Goal: Transaction & Acquisition: Purchase product/service

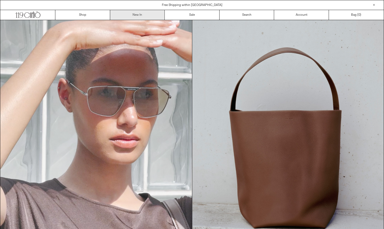
click at [136, 16] on link "New In" at bounding box center [137, 15] width 55 height 10
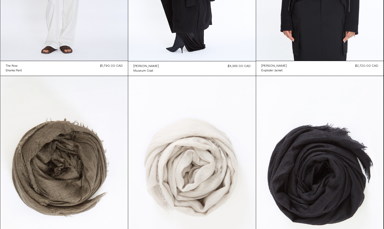
scroll to position [574, 0]
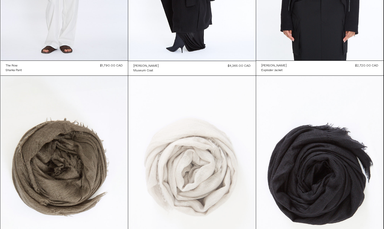
click at [132, 76] on at bounding box center [192, 172] width 128 height 192
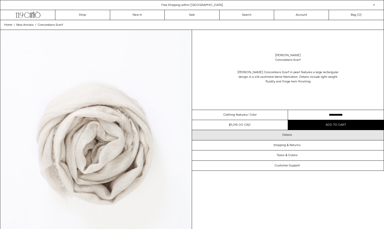
click at [254, 133] on div "Details" at bounding box center [288, 135] width 192 height 10
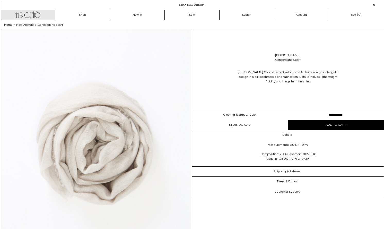
click at [39, 15] on icon ".cls-1, .cls-2 { fill: #231f20; stroke: #231f20; stroke-miterlimit: 10; stroke-…" at bounding box center [27, 13] width 25 height 7
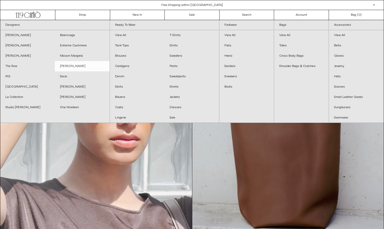
click at [63, 66] on link "[PERSON_NAME]" at bounding box center [82, 66] width 55 height 10
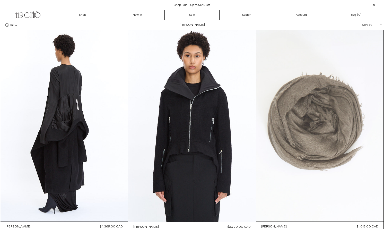
click at [292, 118] on at bounding box center [320, 125] width 128 height 191
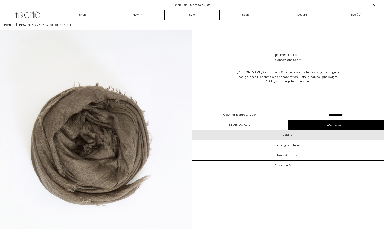
click at [243, 136] on div "Details" at bounding box center [288, 135] width 192 height 10
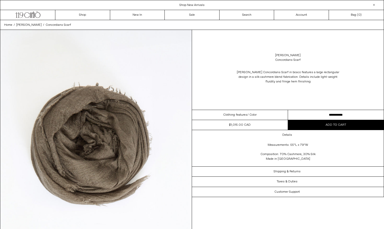
click at [137, 68] on img at bounding box center [96, 150] width 192 height 240
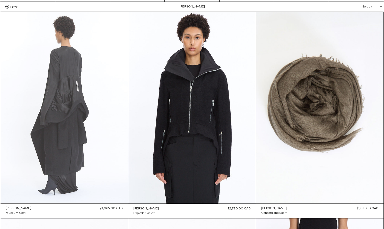
scroll to position [20, 0]
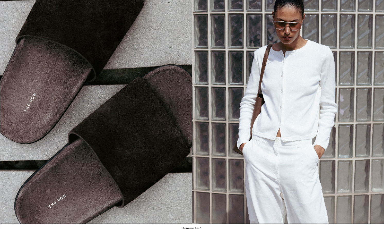
scroll to position [572, 0]
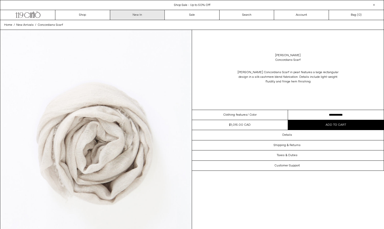
click at [127, 15] on link "New In" at bounding box center [137, 15] width 55 height 10
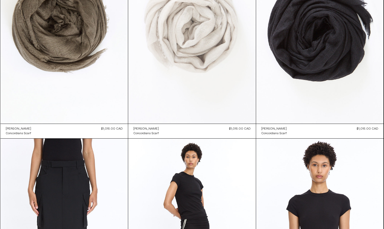
scroll to position [717, 0]
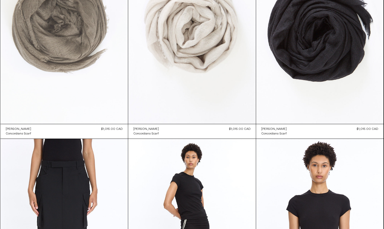
click at [85, 47] on at bounding box center [65, 27] width 128 height 191
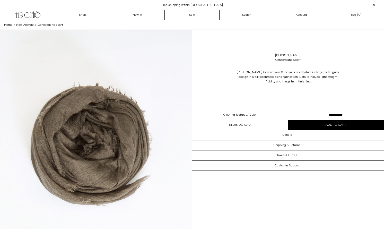
click at [332, 125] on span "Add to cart" at bounding box center [336, 125] width 21 height 4
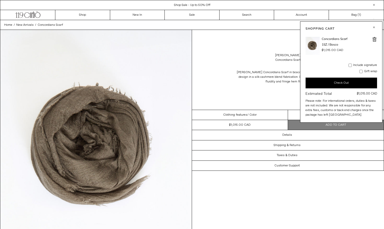
click at [223, 46] on div "[PERSON_NAME] Concordians Scarf [PERSON_NAME] Concordians Scarf in bosco featur…" at bounding box center [288, 70] width 192 height 80
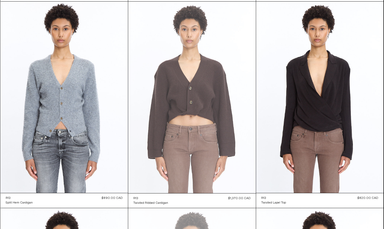
scroll to position [1687, 0]
